Goal: Task Accomplishment & Management: Complete application form

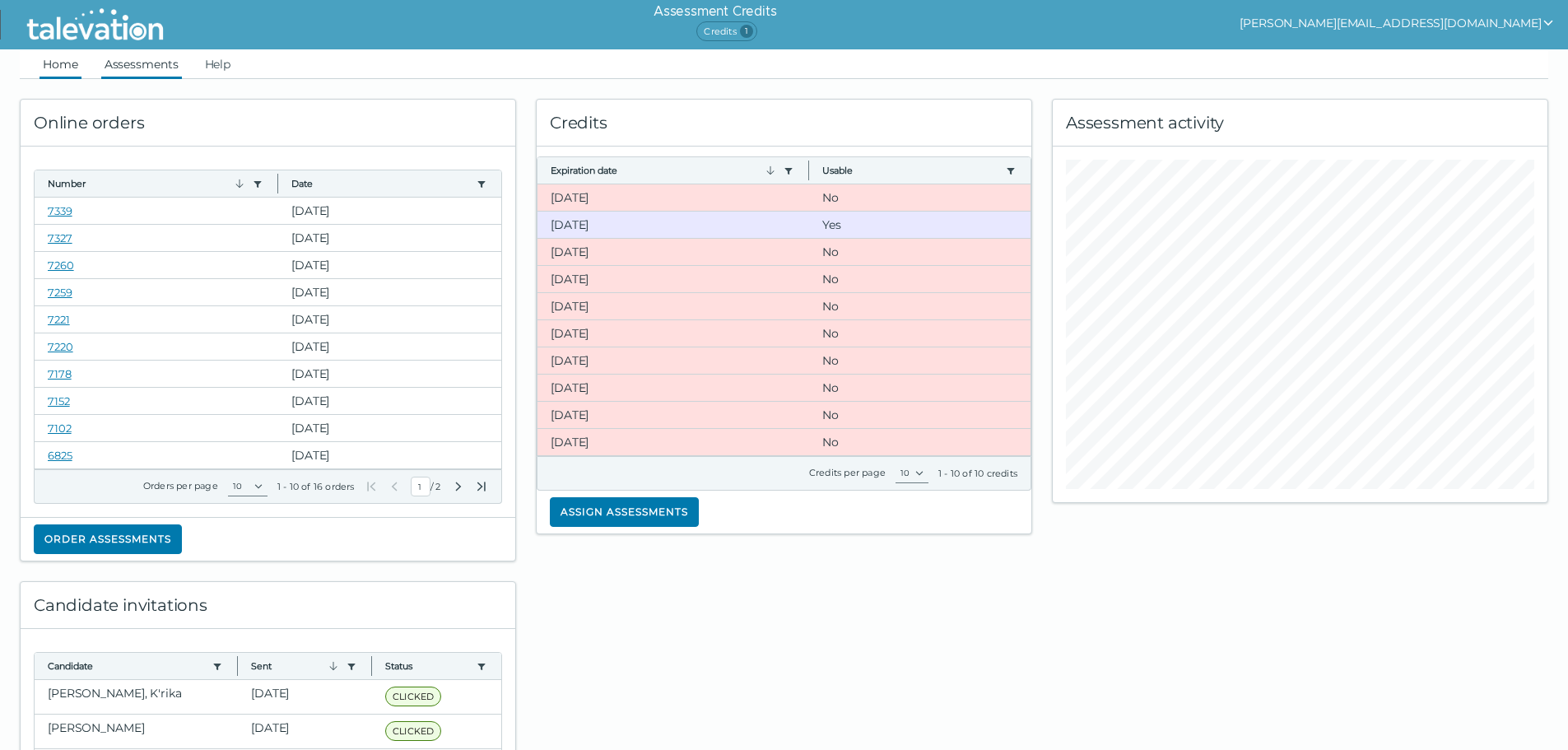
click at [138, 64] on link "Assessments" at bounding box center [142, 64] width 81 height 30
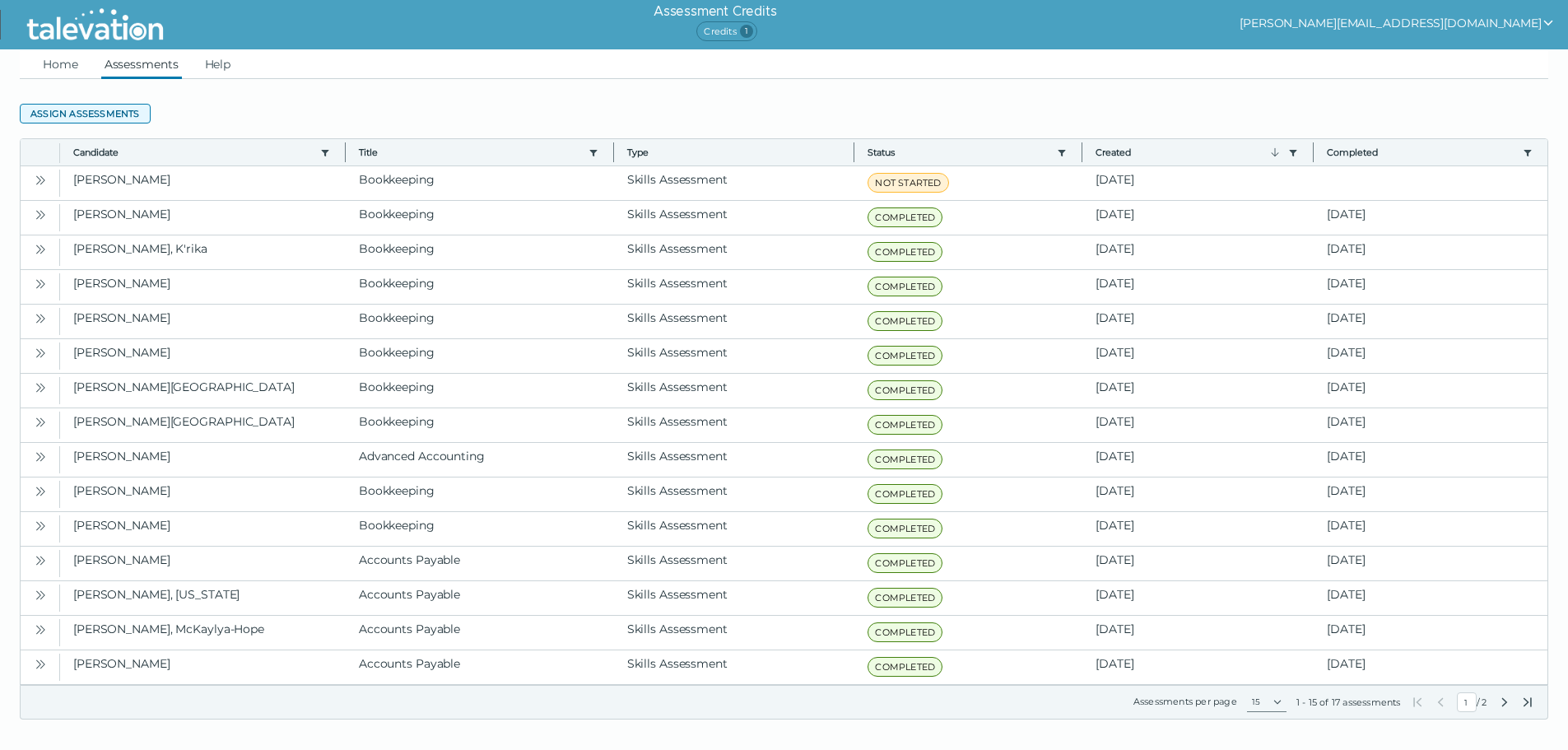
click at [96, 110] on button "Assign assessments" at bounding box center [85, 113] width 130 height 20
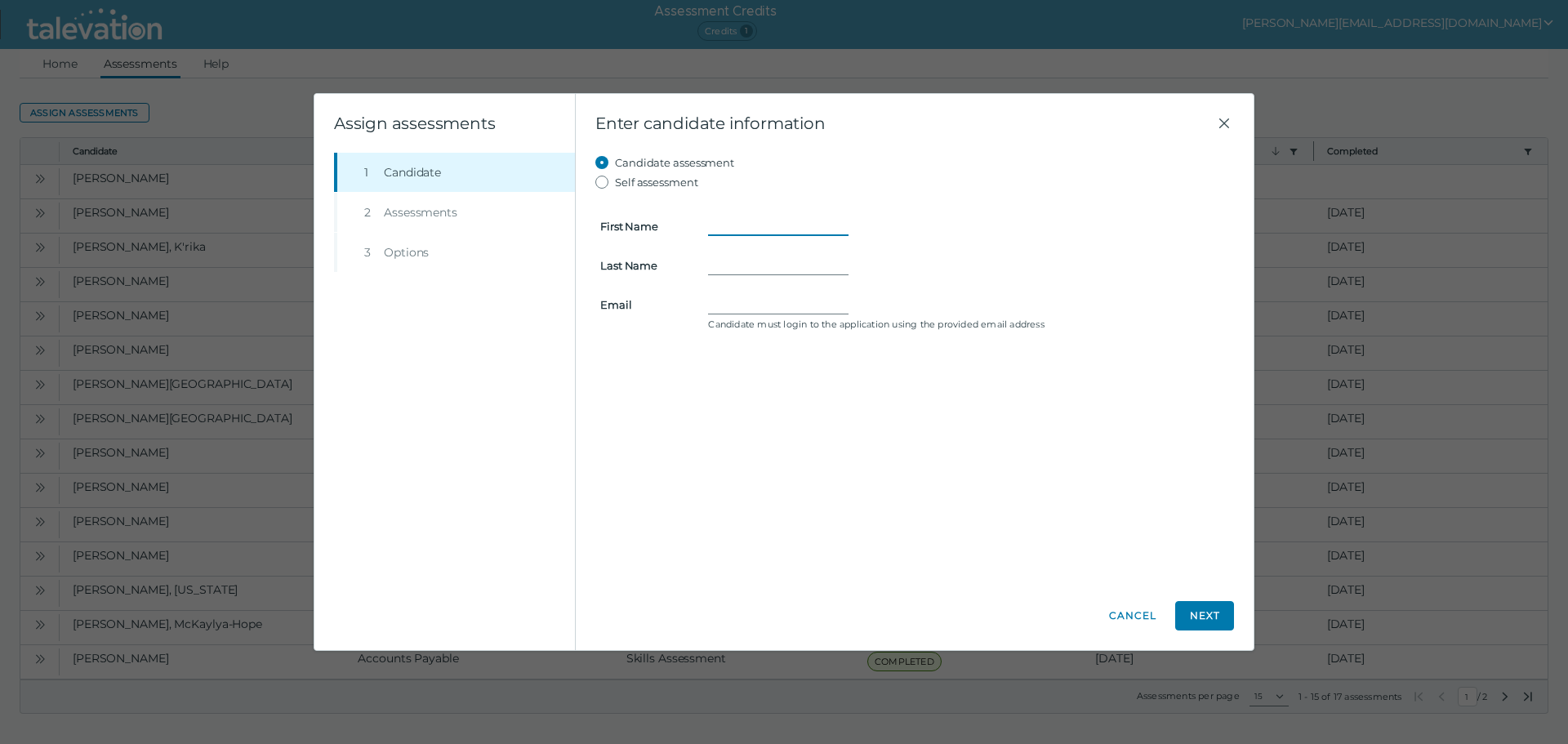
click at [730, 226] on input "First Name" at bounding box center [778, 226] width 141 height 19
type input "[PERSON_NAME]"
click at [741, 306] on input "Email" at bounding box center [778, 304] width 141 height 19
paste input "[EMAIL_ADDRESS][DOMAIN_NAME]"
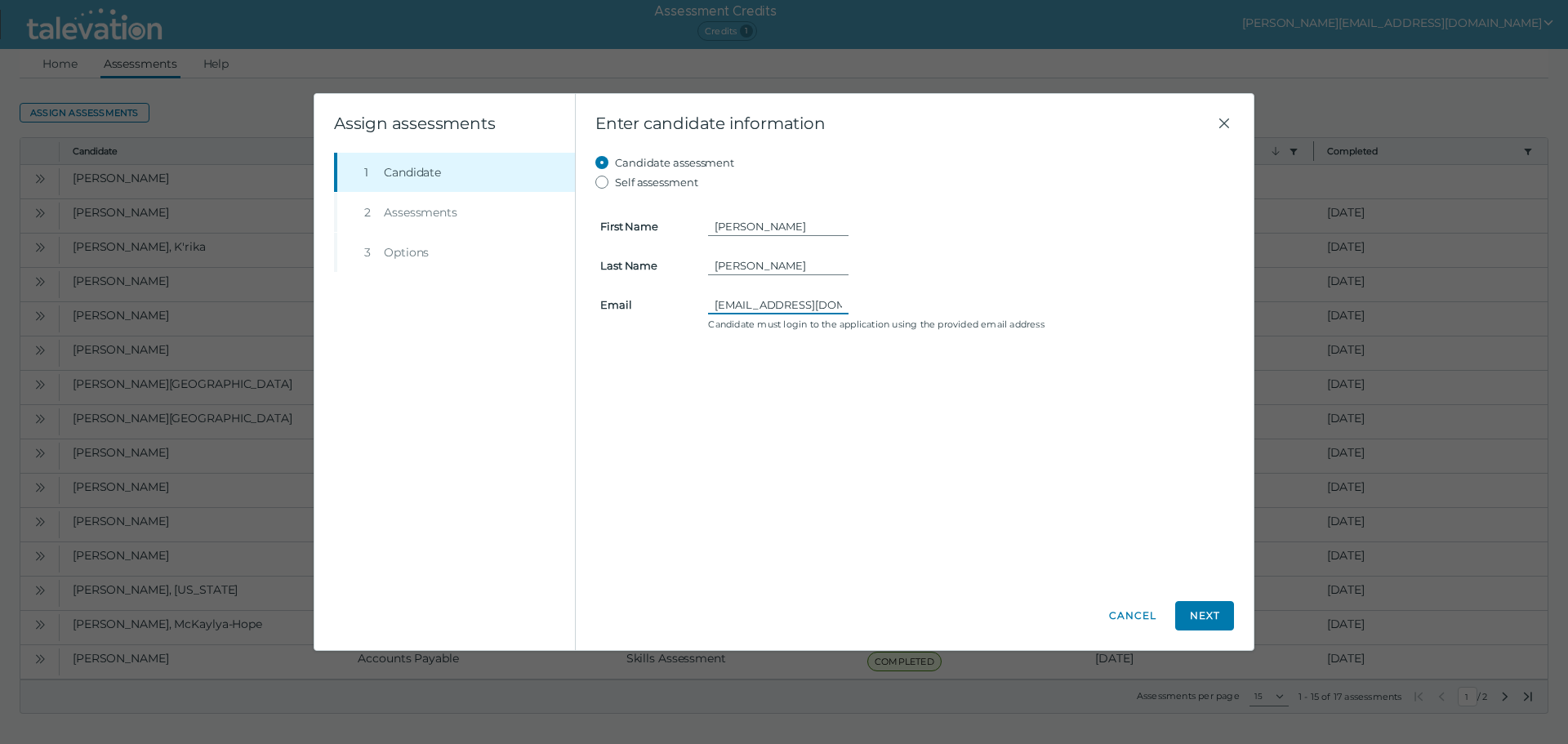
scroll to position [0, 22]
click at [725, 300] on input "[EMAIL_ADDRESS][DOMAIN_NAME]" at bounding box center [778, 304] width 141 height 19
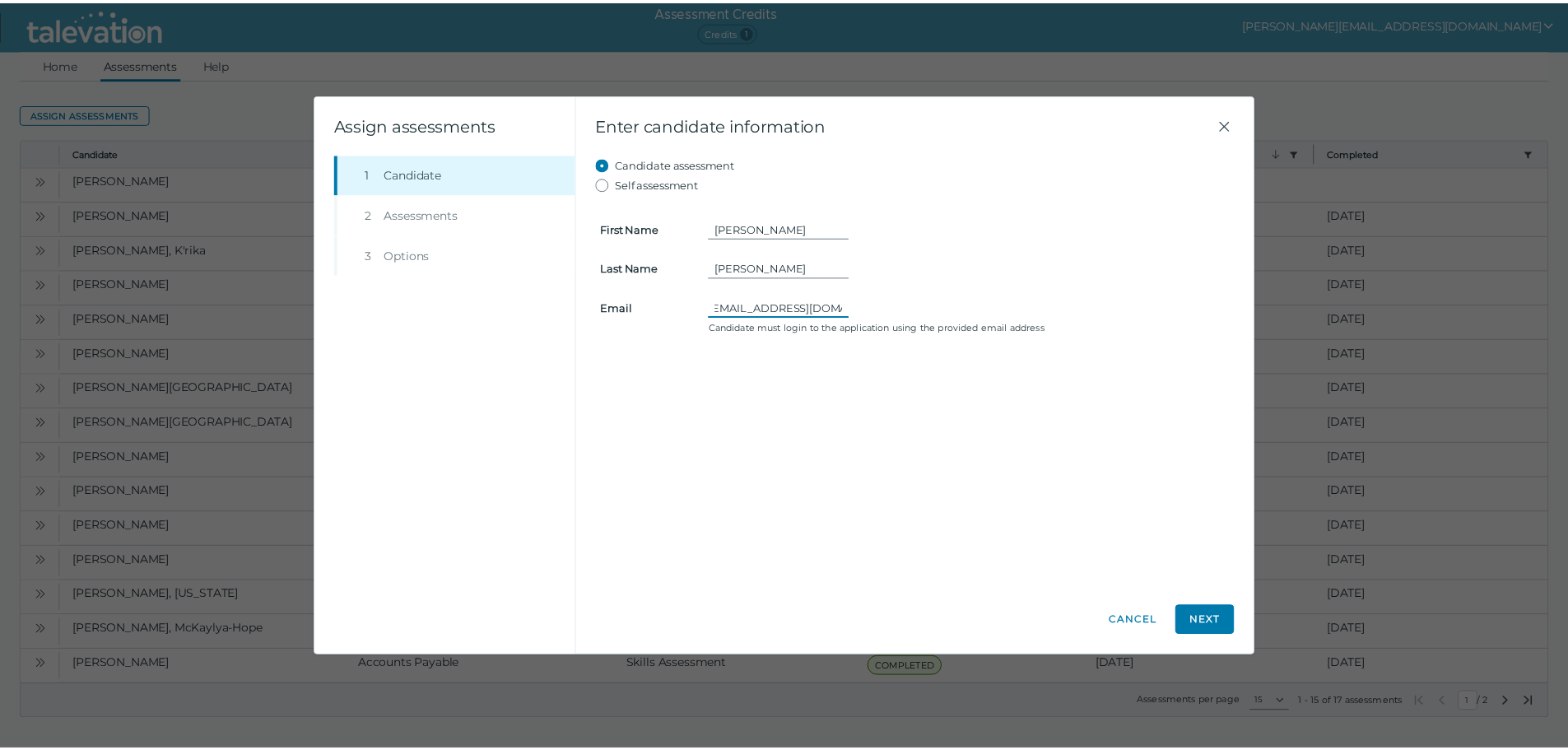
scroll to position [0, 0]
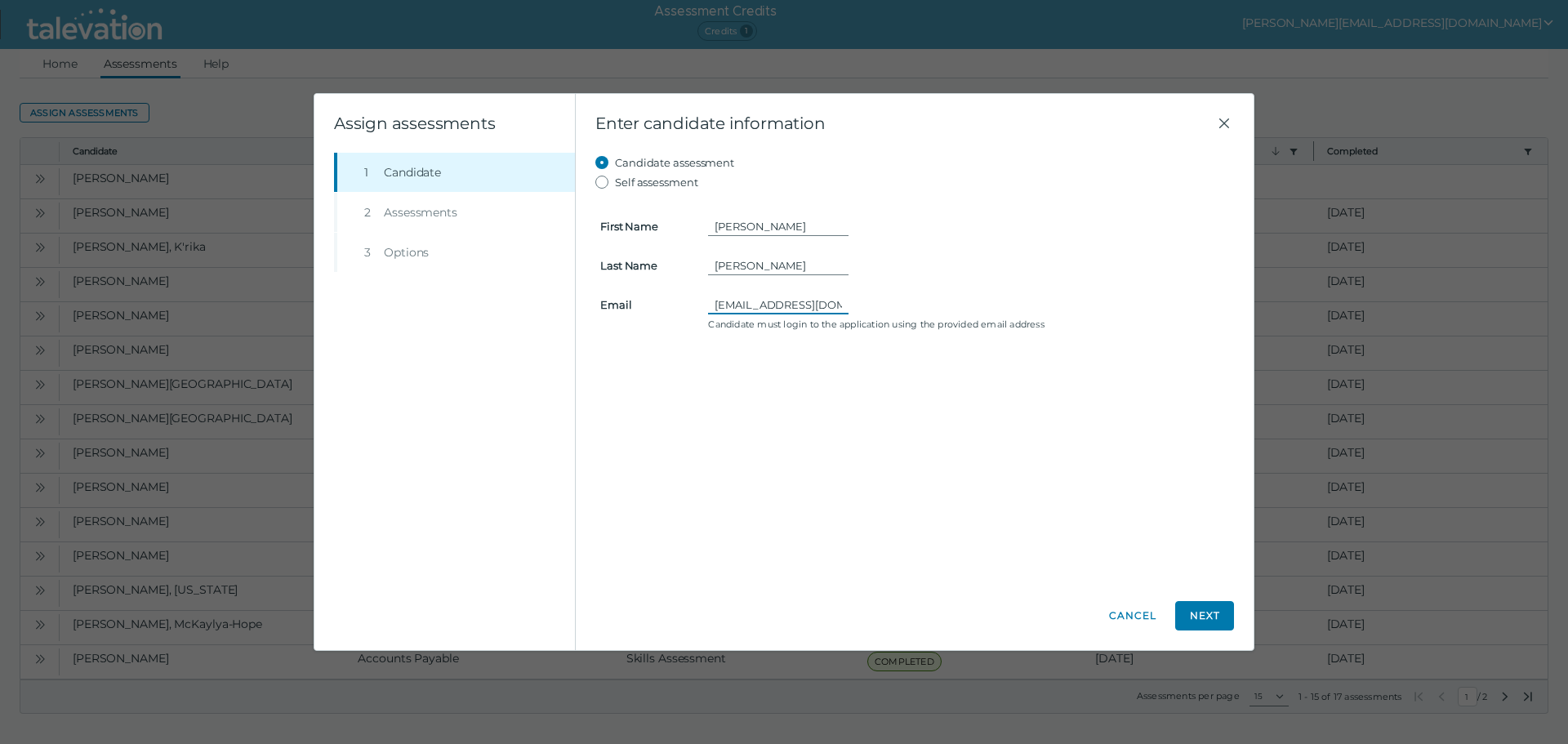
type input "[EMAIL_ADDRESS][DOMAIN_NAME]"
click at [919, 428] on div "Candidate assessment Self assessment First Name [PERSON_NAME] Last Name [PERSON…" at bounding box center [914, 367] width 639 height 429
click at [1215, 614] on button "Next" at bounding box center [1205, 616] width 59 height 30
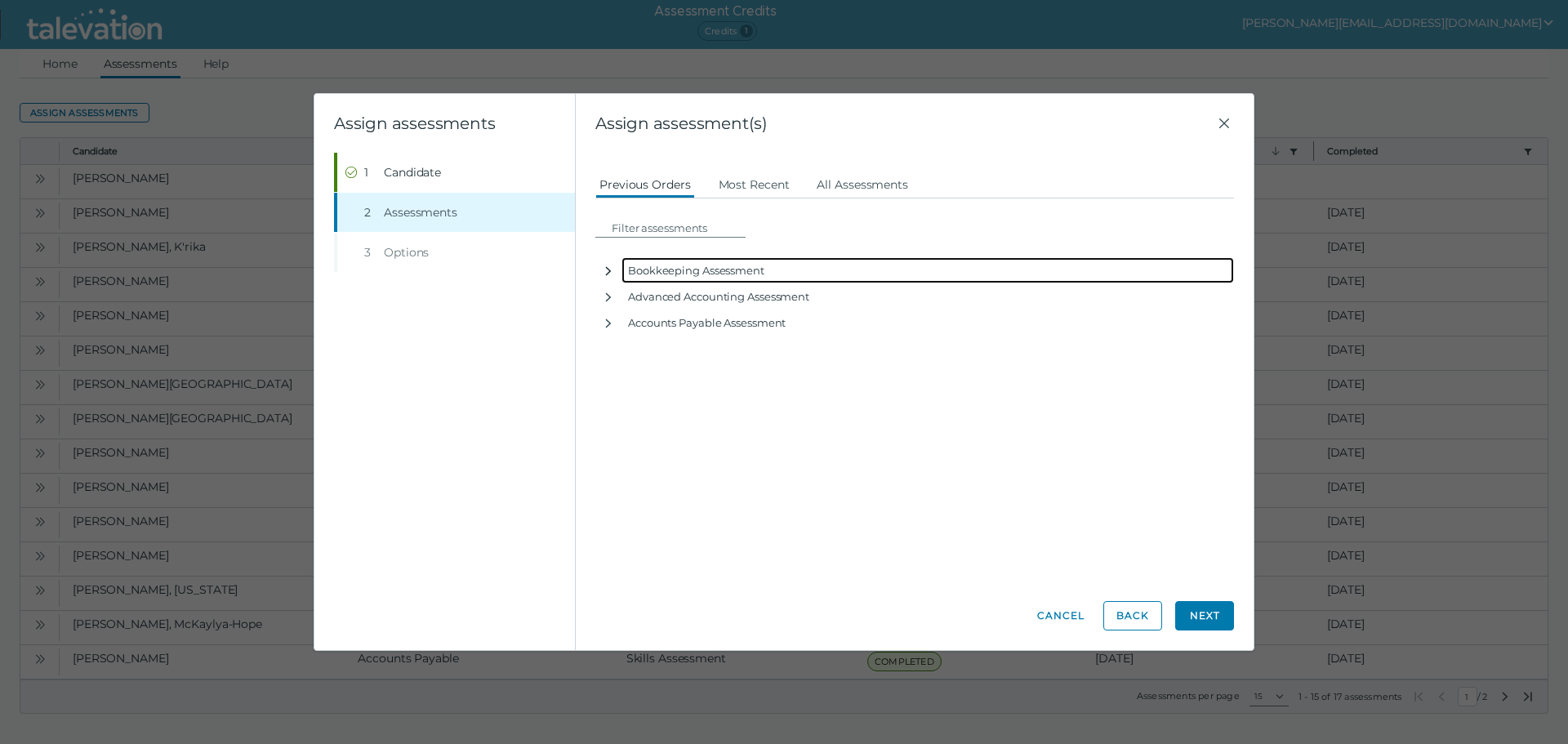
click at [610, 263] on button "button" at bounding box center [608, 270] width 26 height 26
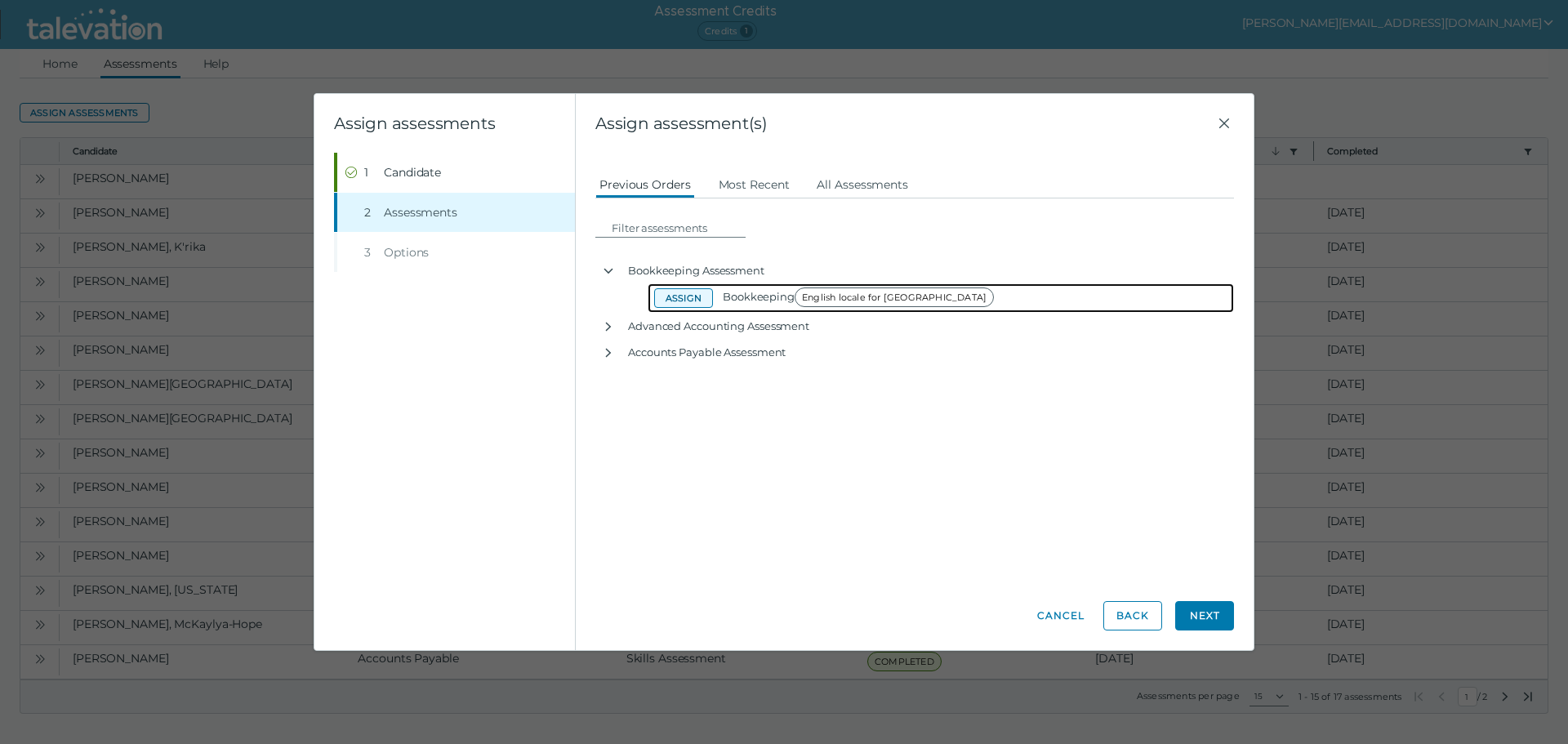
click at [698, 298] on button "Assign" at bounding box center [684, 298] width 59 height 19
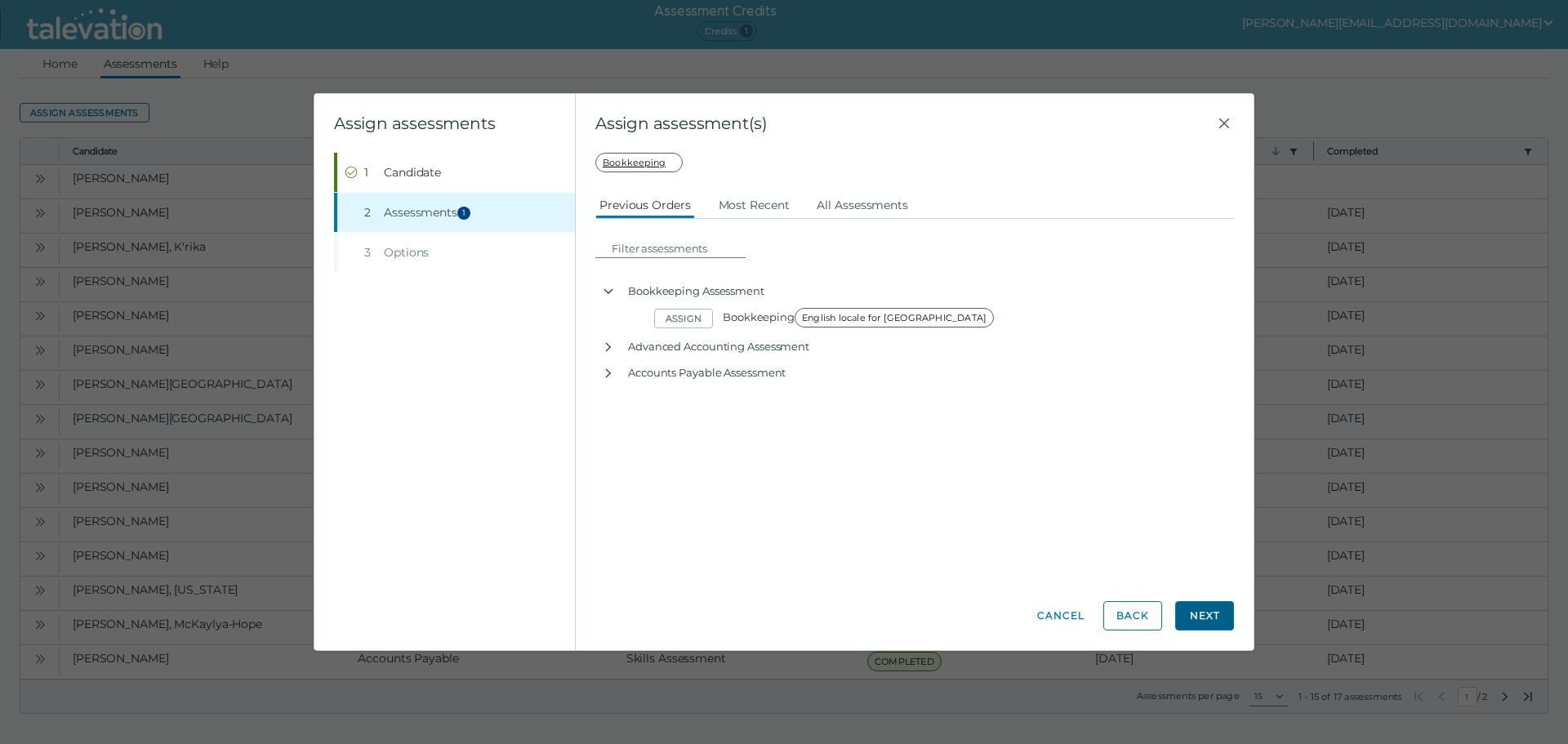
click at [1213, 618] on button "Next" at bounding box center [1205, 616] width 59 height 30
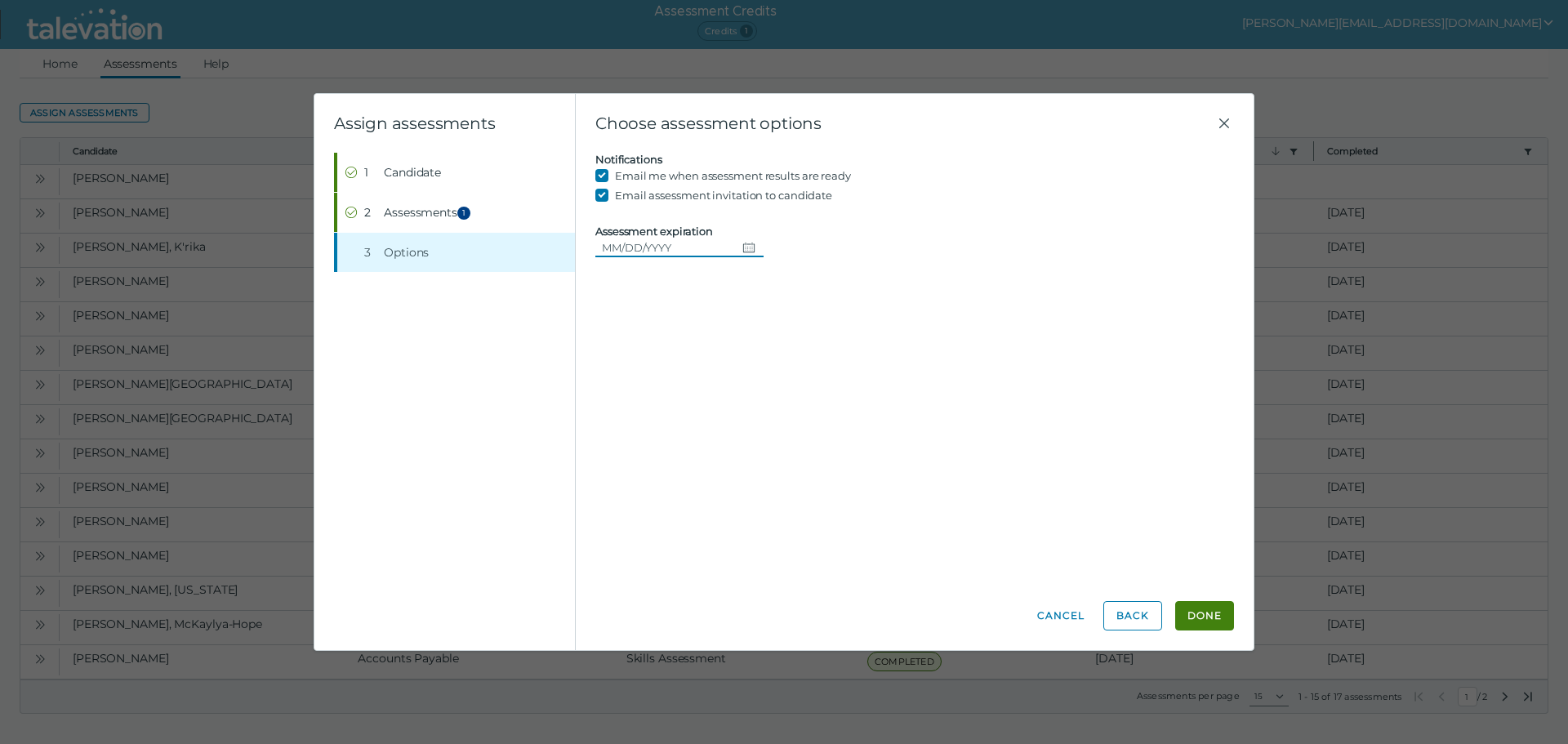
click at [742, 249] on icon "Choose date" at bounding box center [749, 248] width 13 height 13
click at [621, 514] on button "31" at bounding box center [624, 512] width 30 height 30
type input "[DATE]"
click at [1215, 612] on button "Done" at bounding box center [1205, 616] width 59 height 30
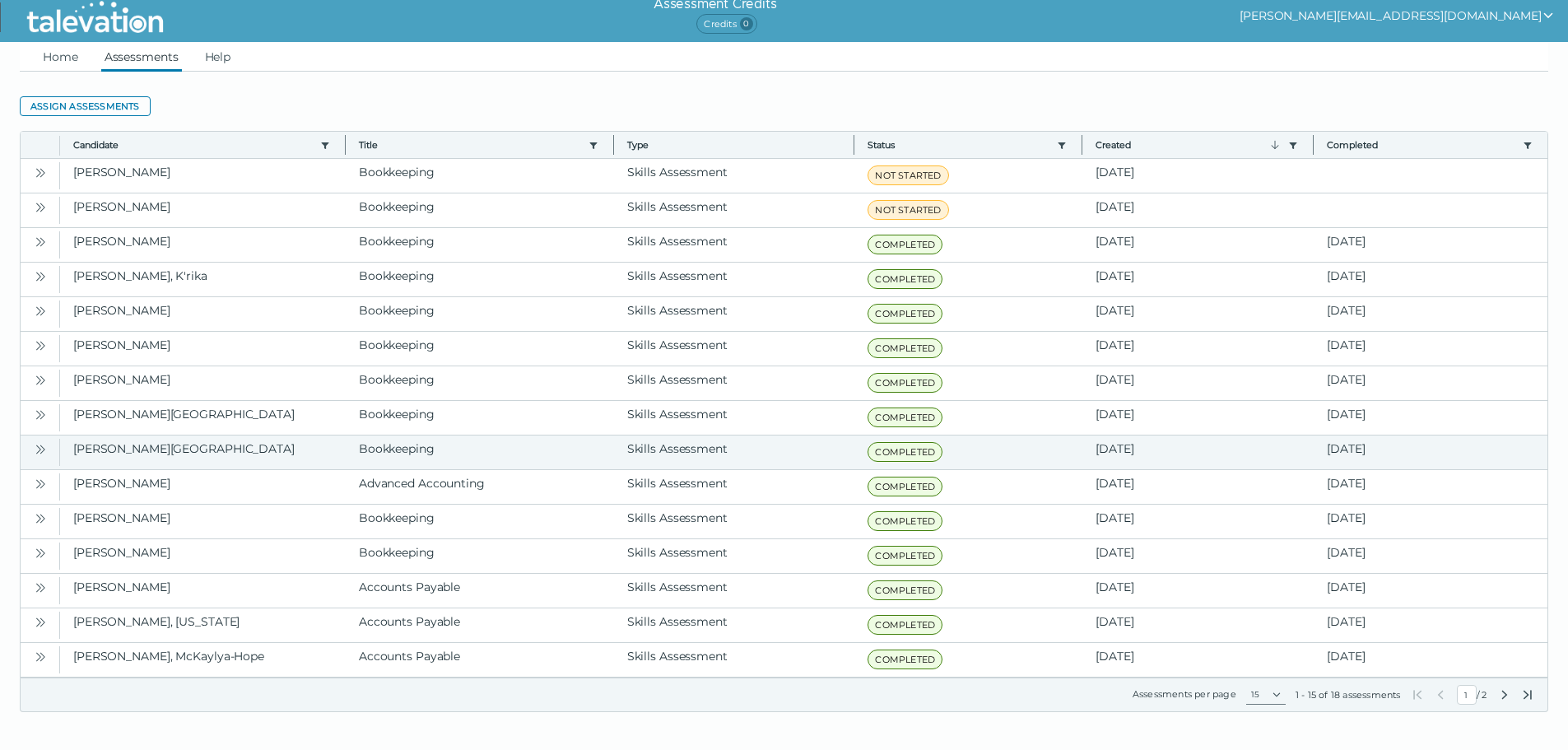
scroll to position [9, 0]
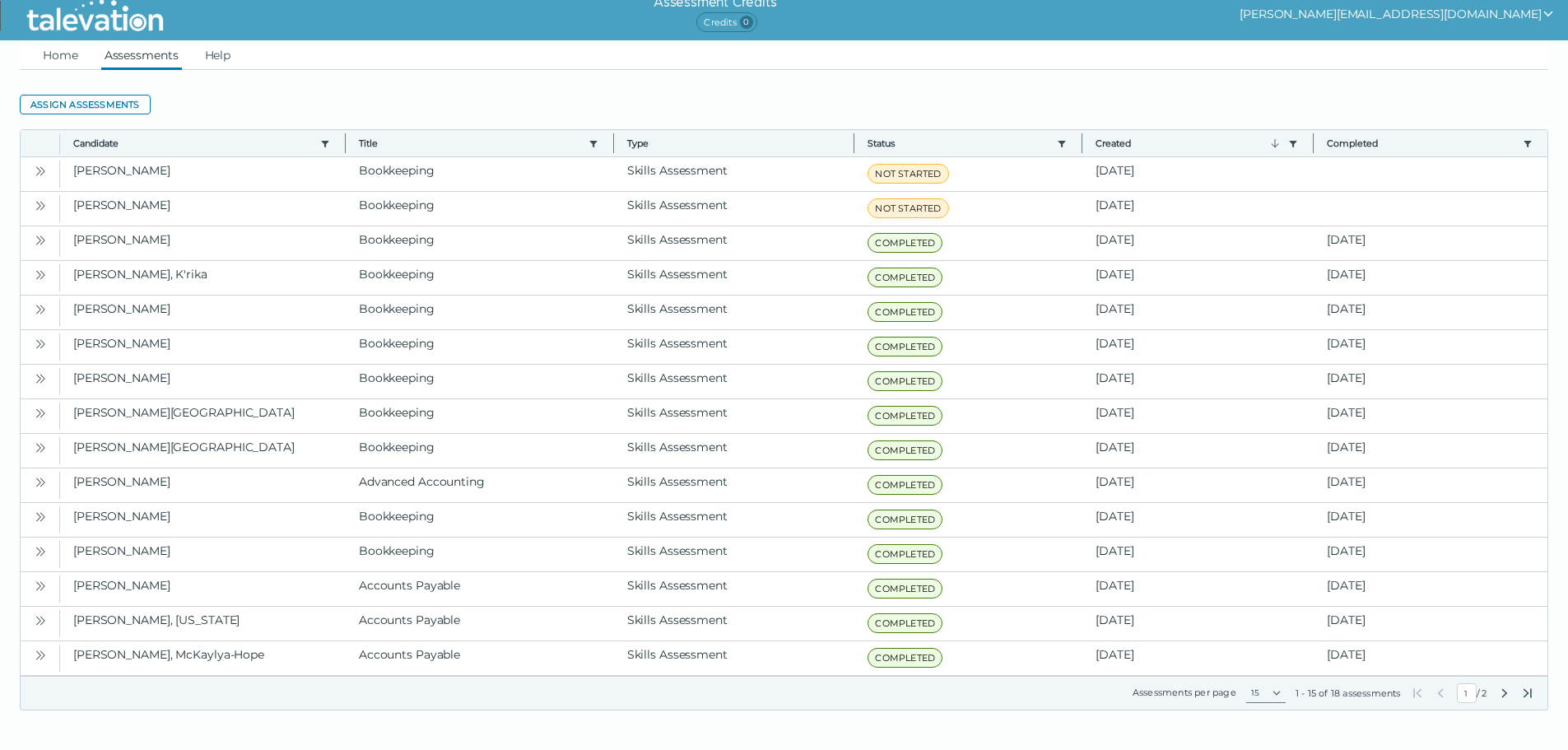
click at [1531, 16] on button "[PERSON_NAME][EMAIL_ADDRESS][DOMAIN_NAME]" at bounding box center [1397, 13] width 315 height 20
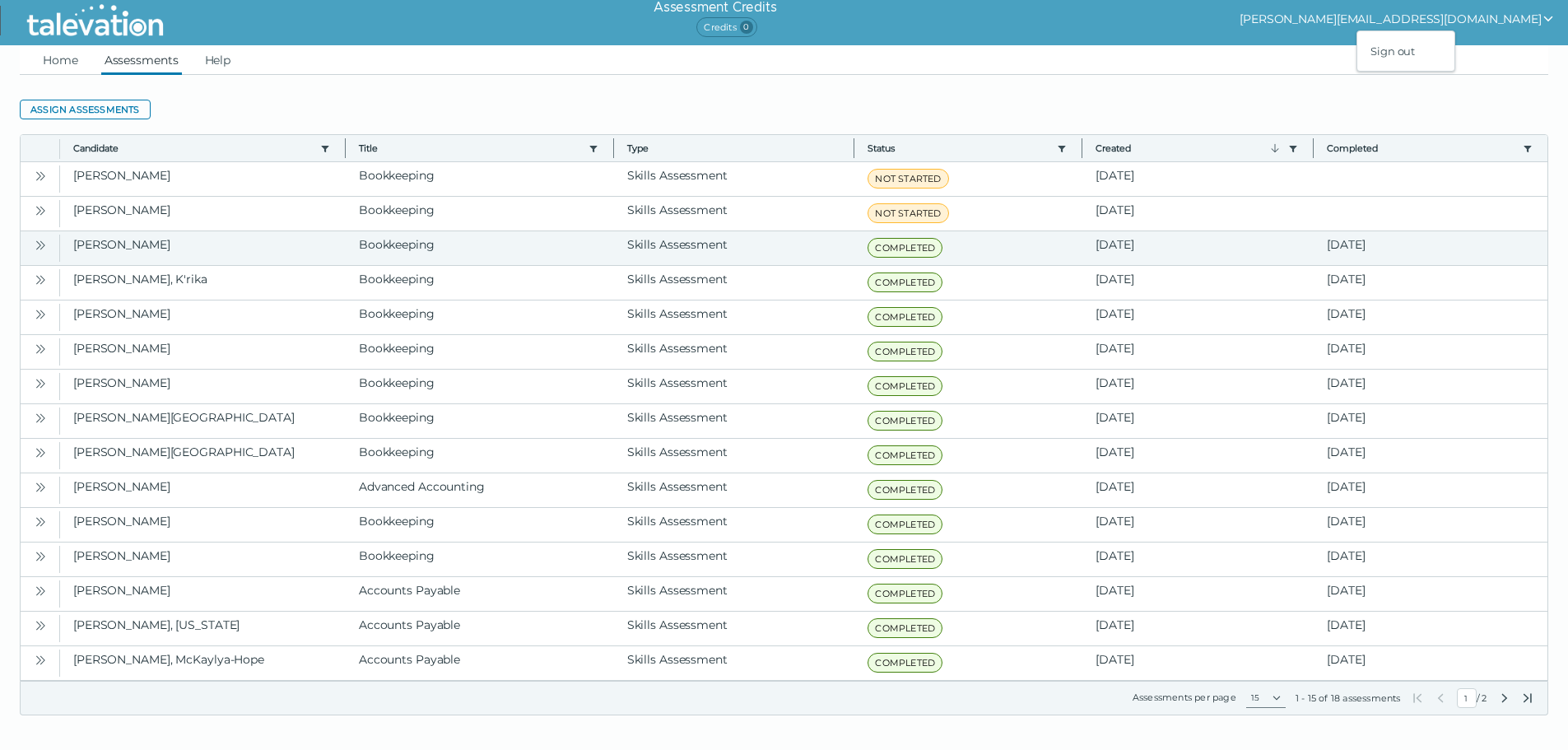
scroll to position [0, 0]
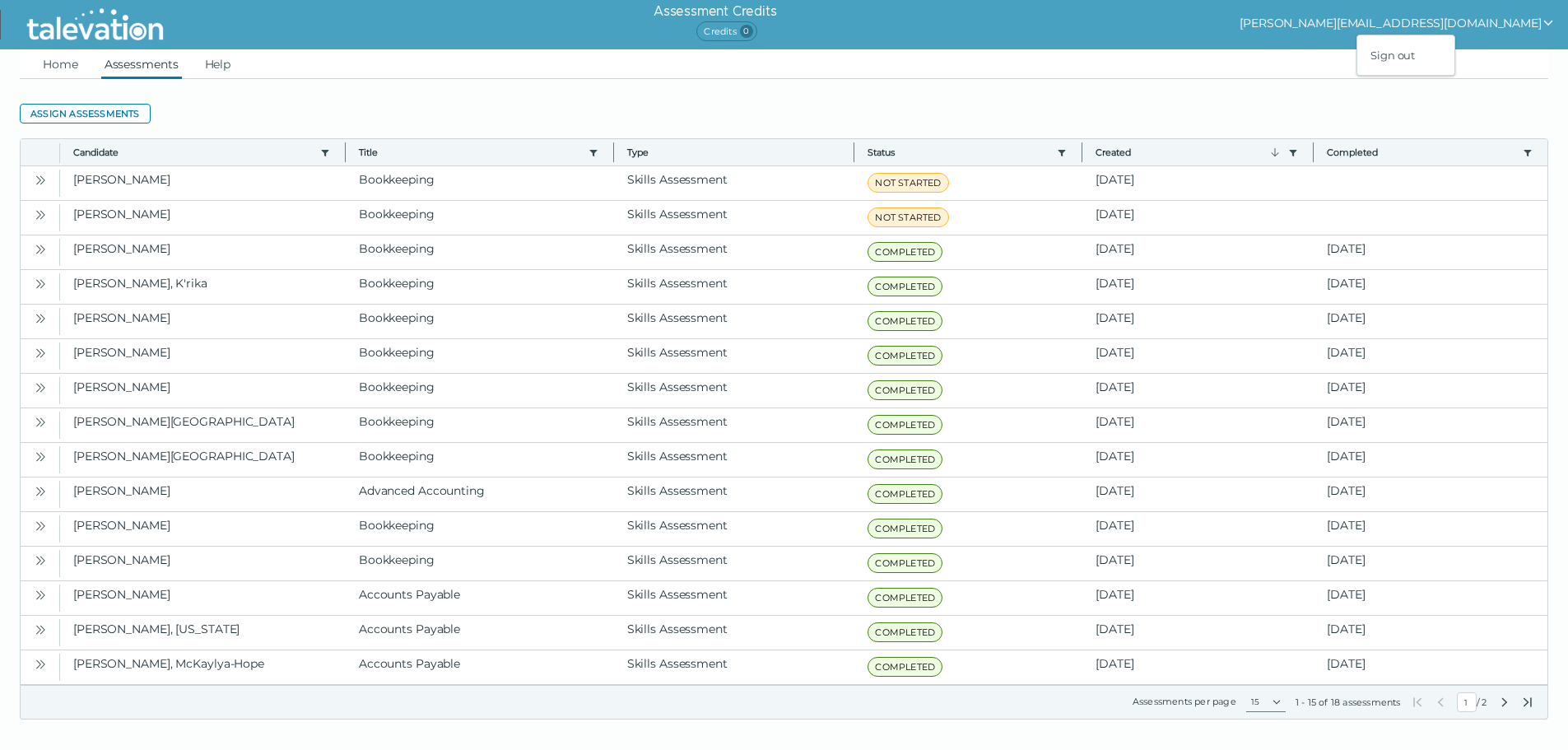
click at [1454, 54] on div "Sign out" at bounding box center [1406, 55] width 97 height 20
